Goal: Task Accomplishment & Management: Manage account settings

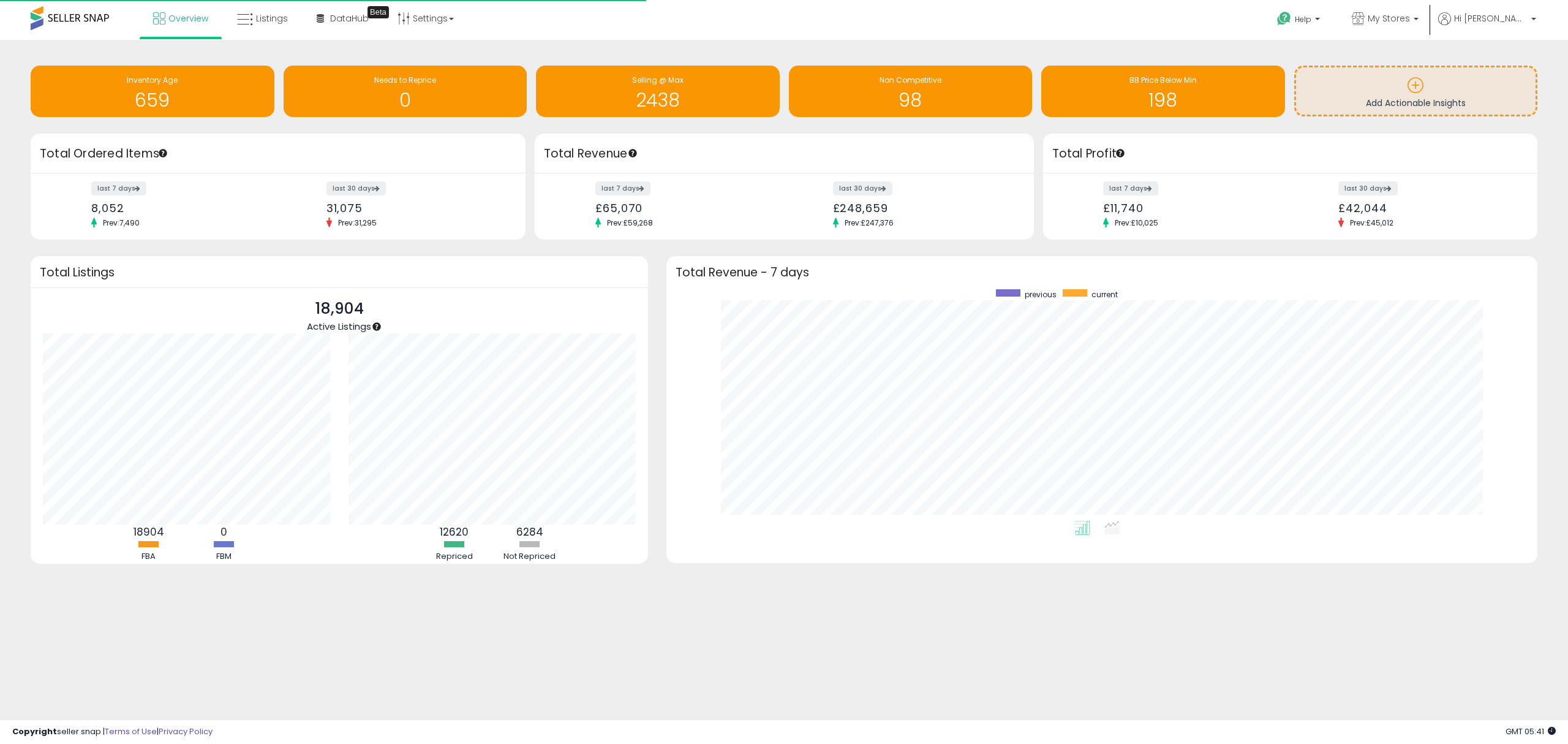
scroll to position [231, 847]
click at [270, 15] on span "Listings" at bounding box center [271, 18] width 32 height 12
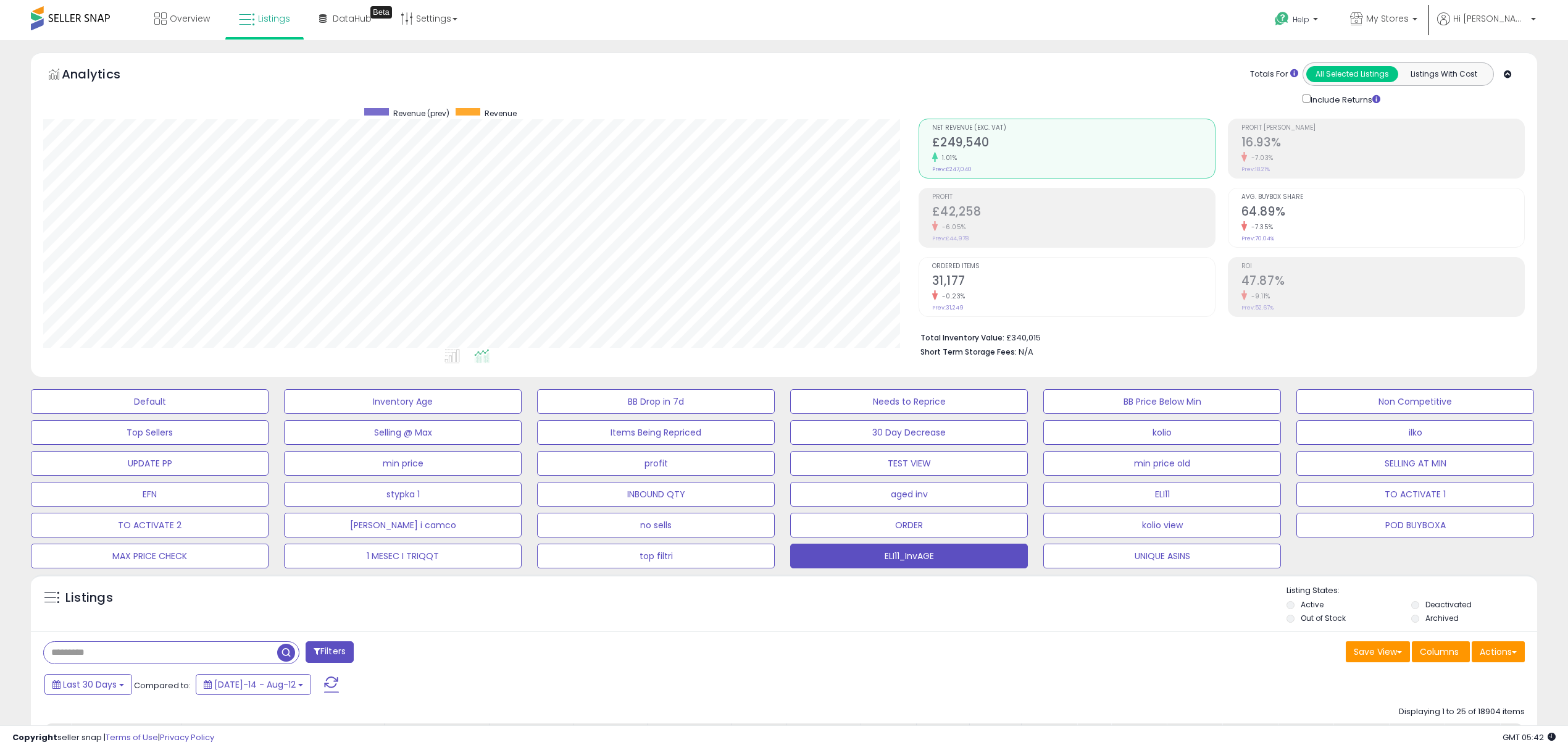
scroll to position [253, 874]
click at [1408, 12] on span "My Stores" at bounding box center [1387, 18] width 42 height 12
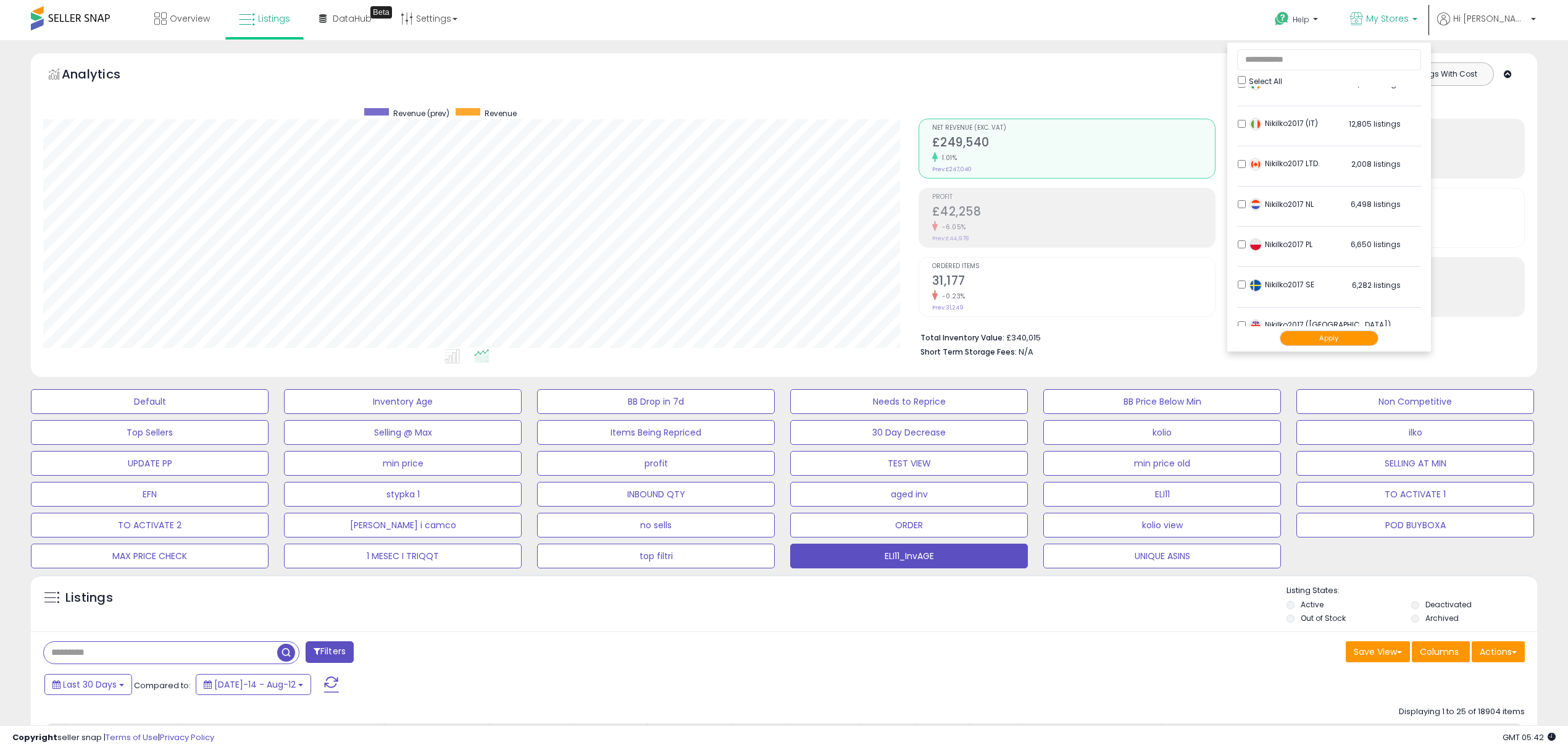
scroll to position [247, 0]
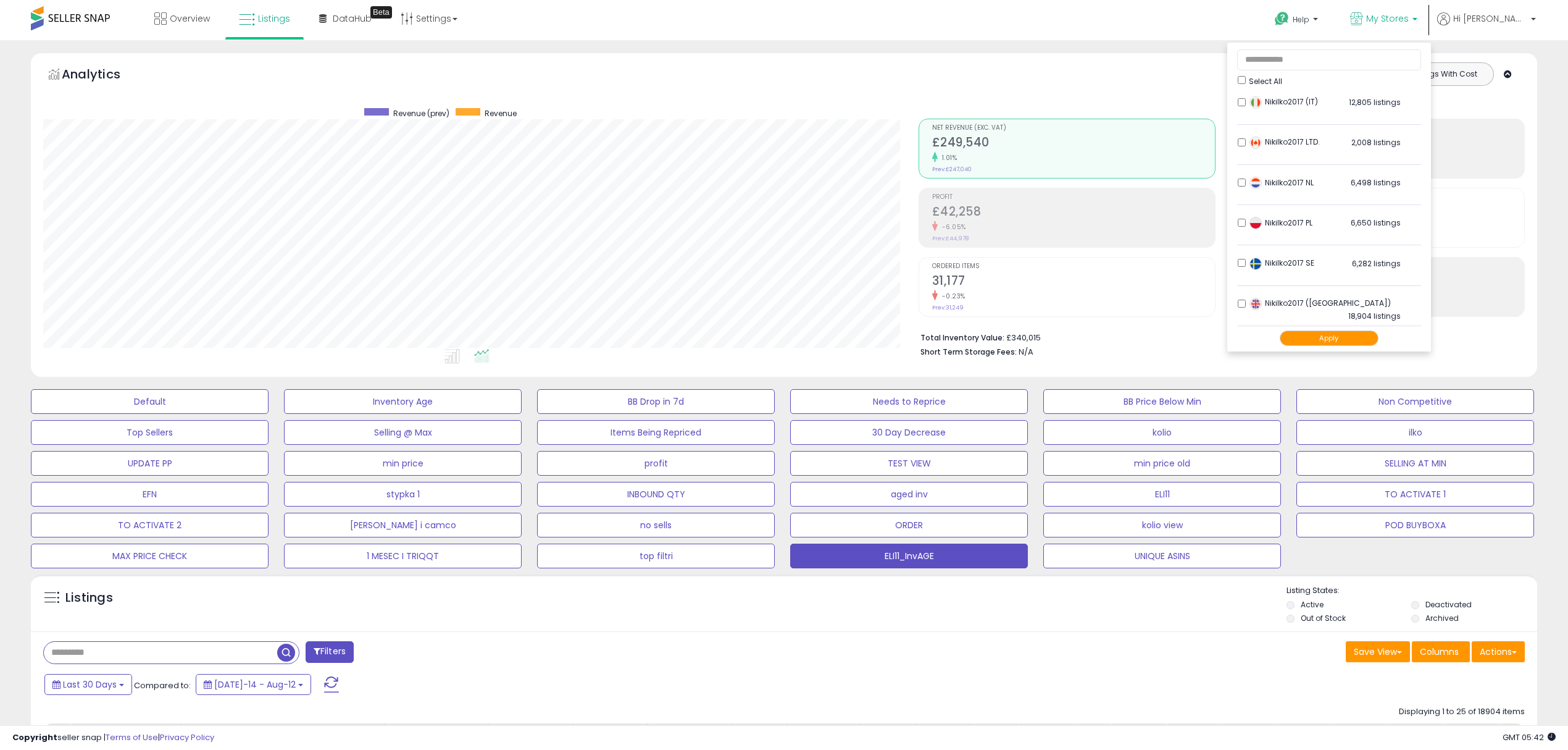
click at [1338, 339] on button "Apply" at bounding box center [1329, 338] width 99 height 16
